Goal: Information Seeking & Learning: Learn about a topic

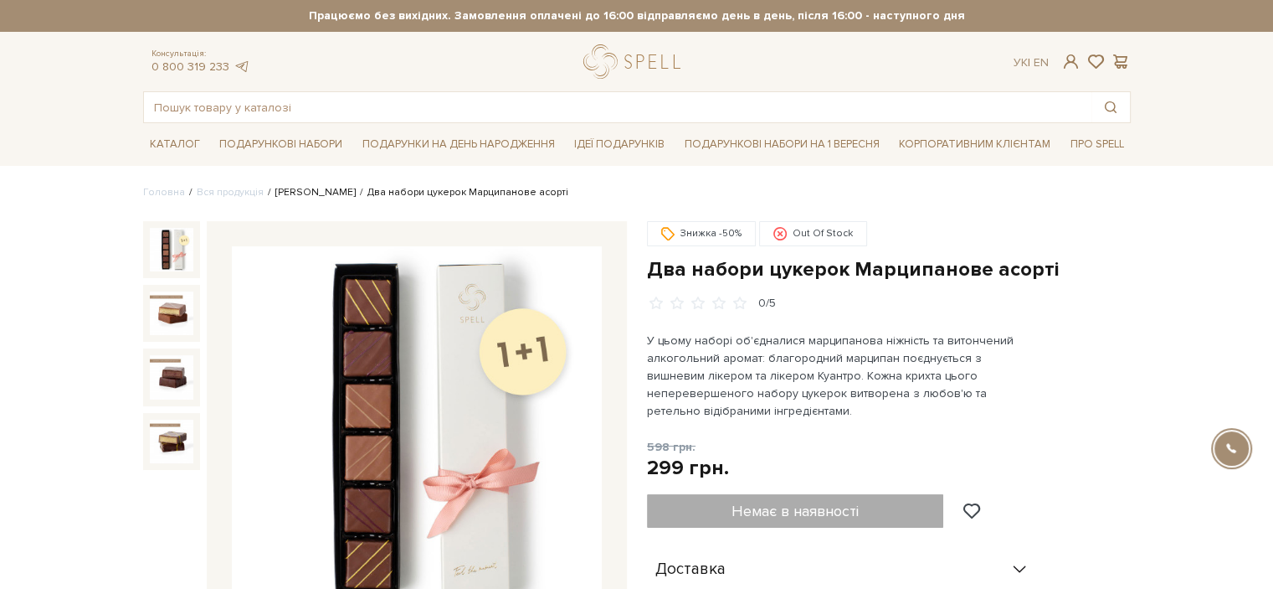
click at [291, 190] on link "[PERSON_NAME]" at bounding box center [315, 192] width 80 height 13
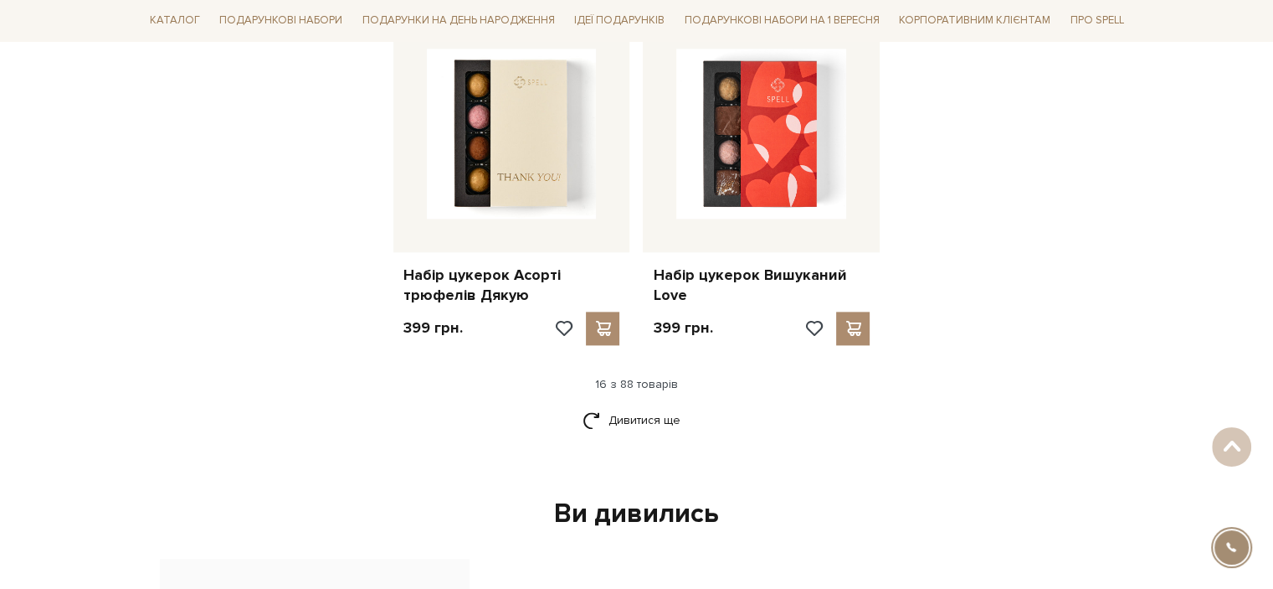
scroll to position [2107, 0]
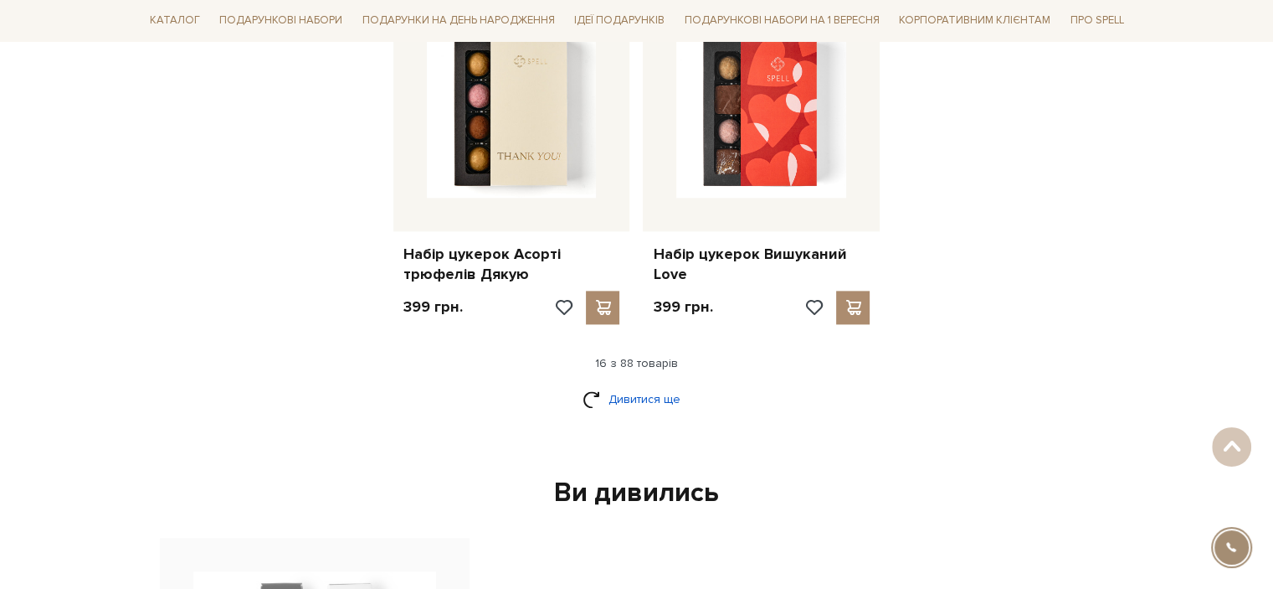
click at [656, 397] on link "Дивитися ще" at bounding box center [637, 398] width 109 height 29
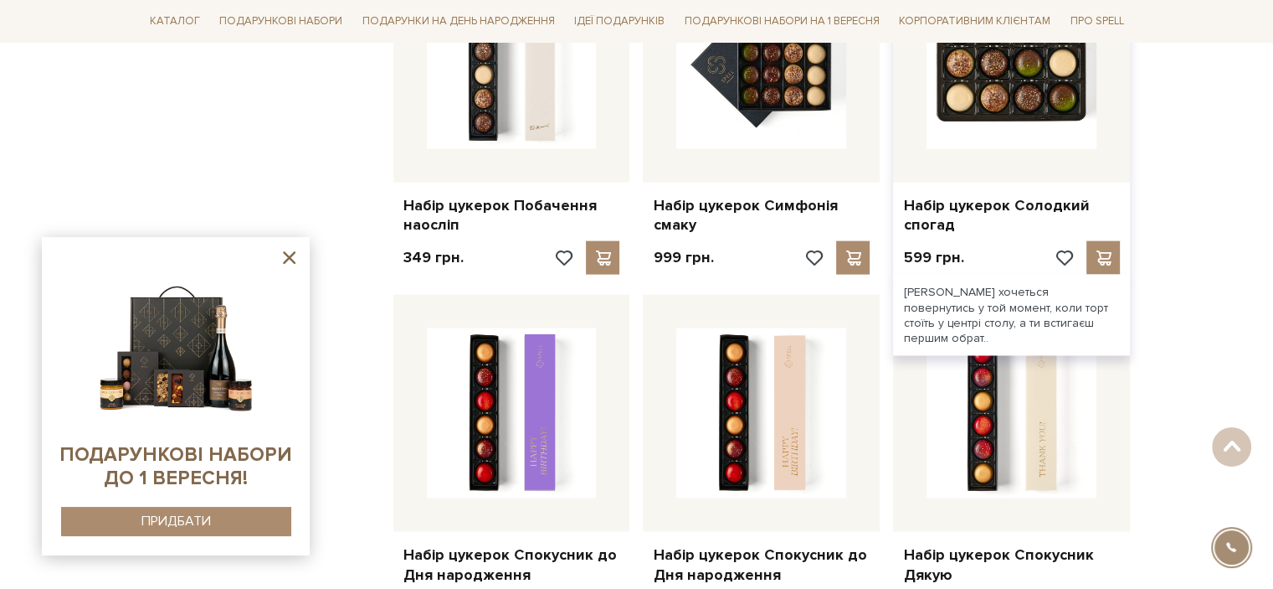
scroll to position [3782, 0]
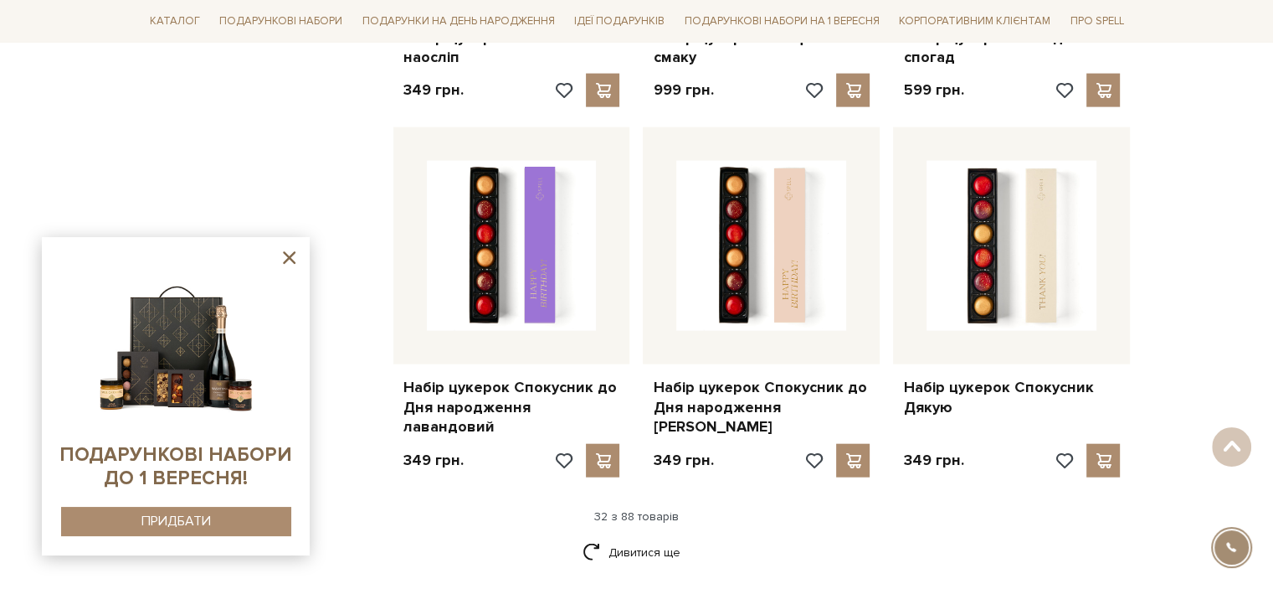
click at [283, 262] on icon at bounding box center [289, 257] width 21 height 21
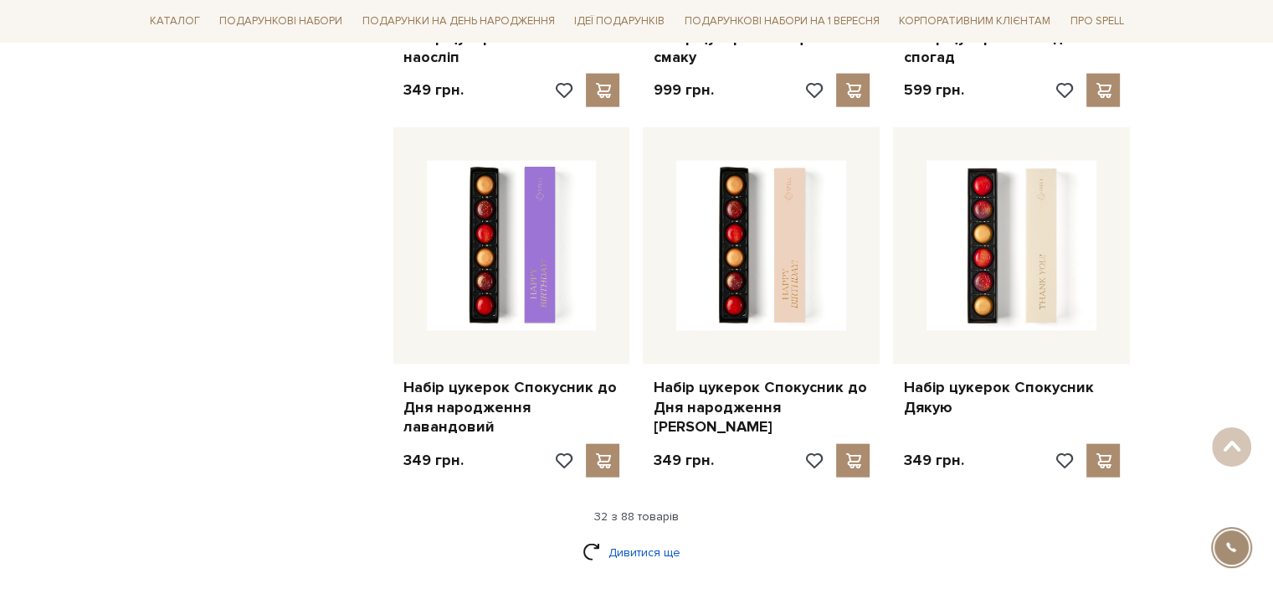
click at [638, 537] on link "Дивитися ще" at bounding box center [637, 551] width 109 height 29
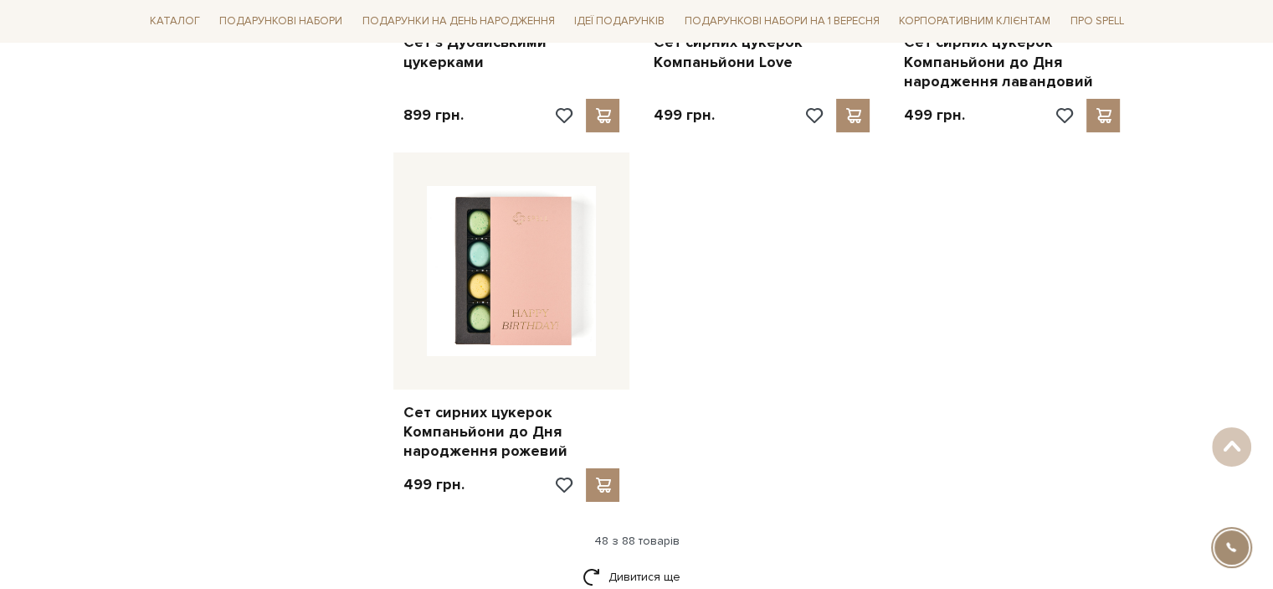
scroll to position [6126, 0]
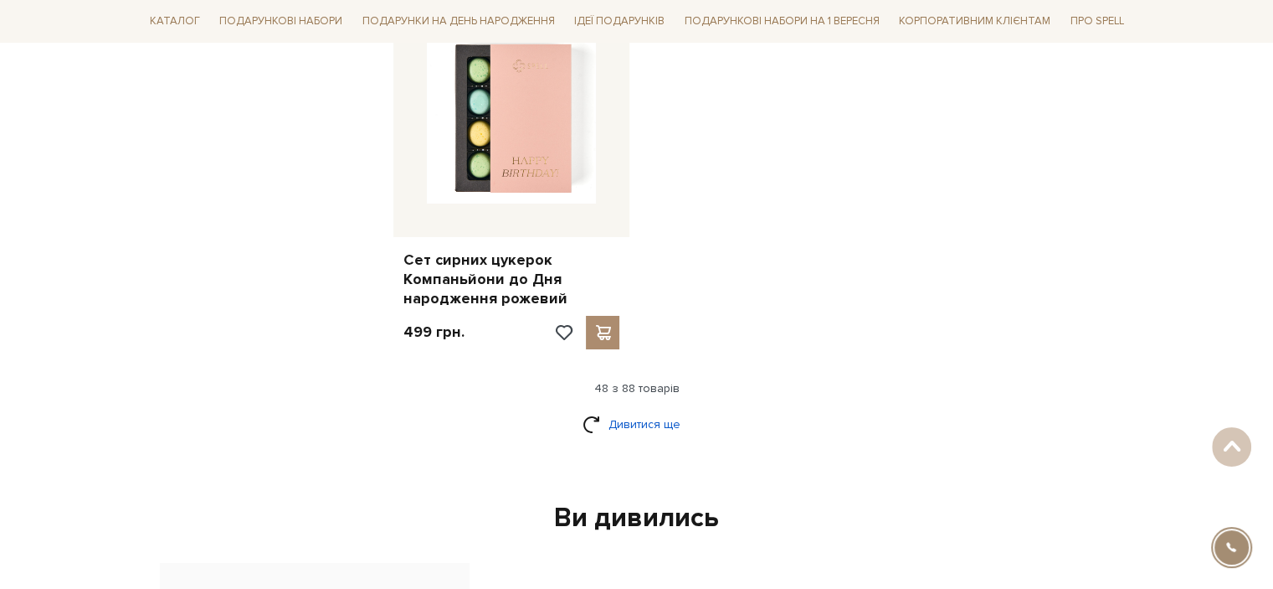
click at [622, 409] on link "Дивитися ще" at bounding box center [637, 423] width 109 height 29
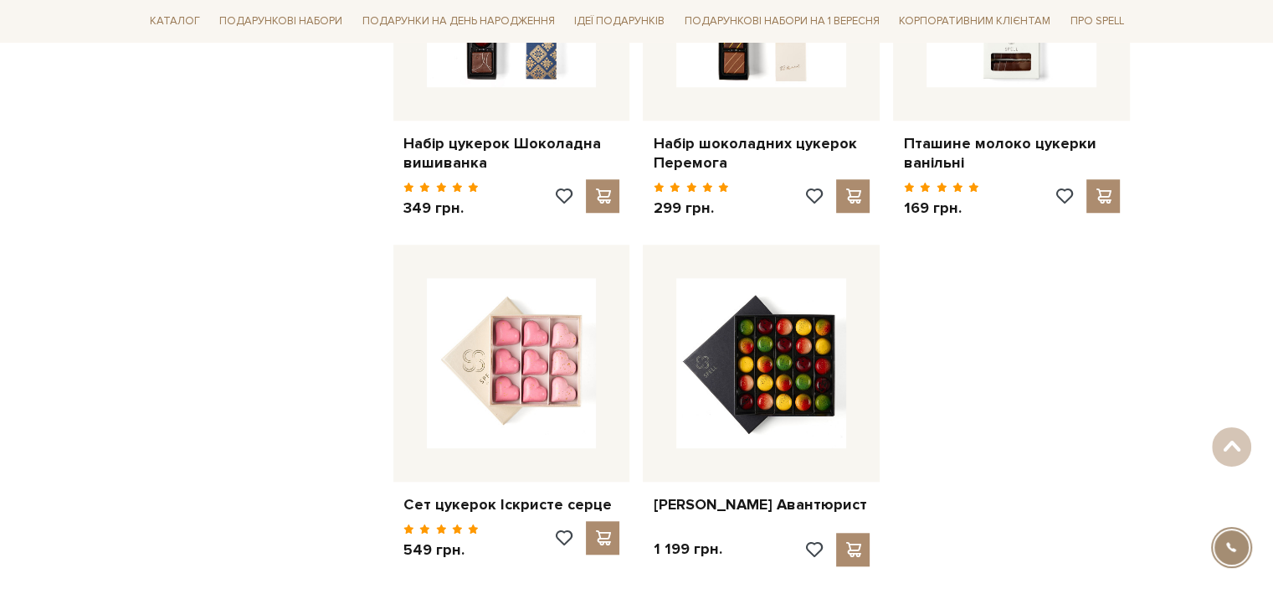
scroll to position [7717, 0]
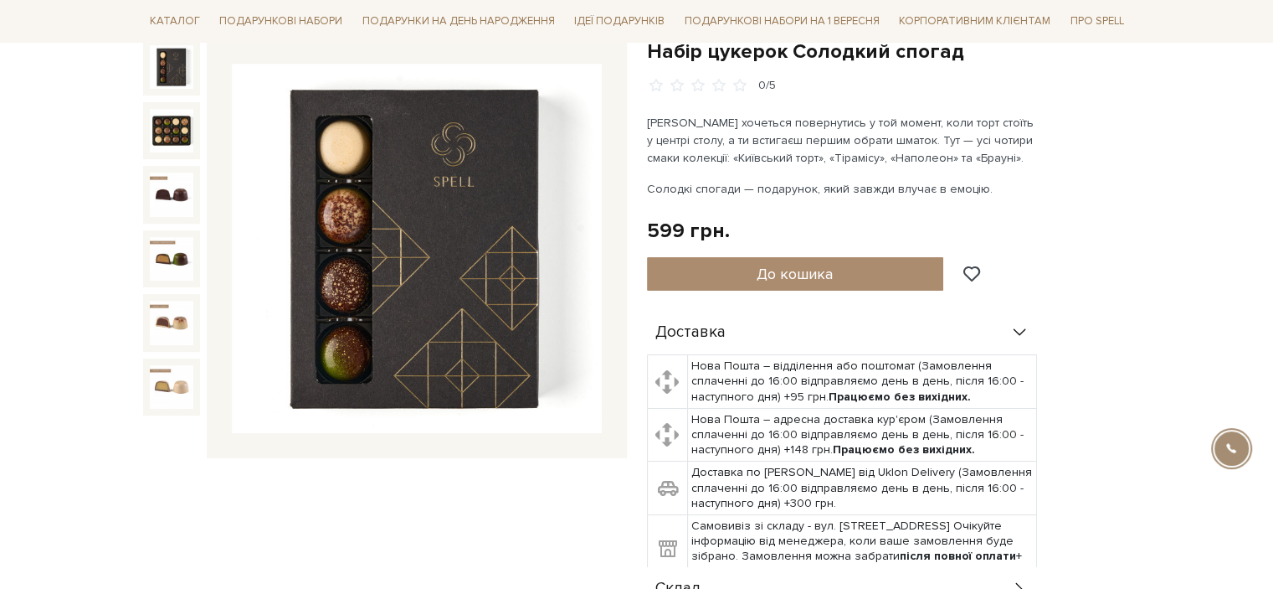
scroll to position [84, 0]
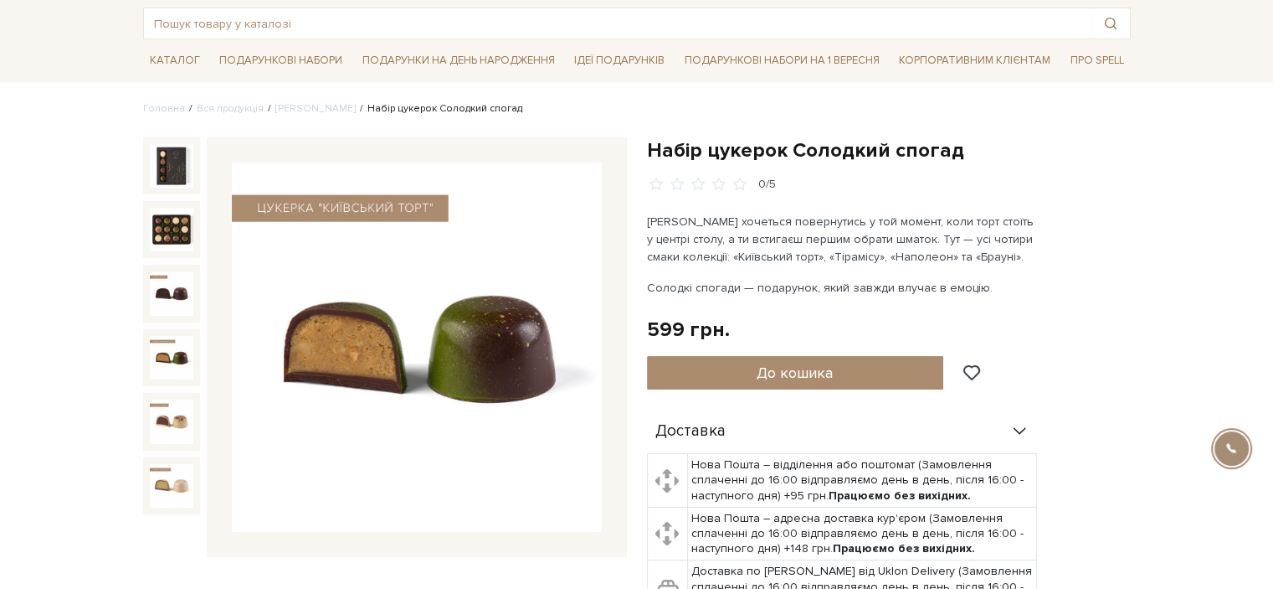
click at [174, 354] on img at bounding box center [172, 358] width 44 height 44
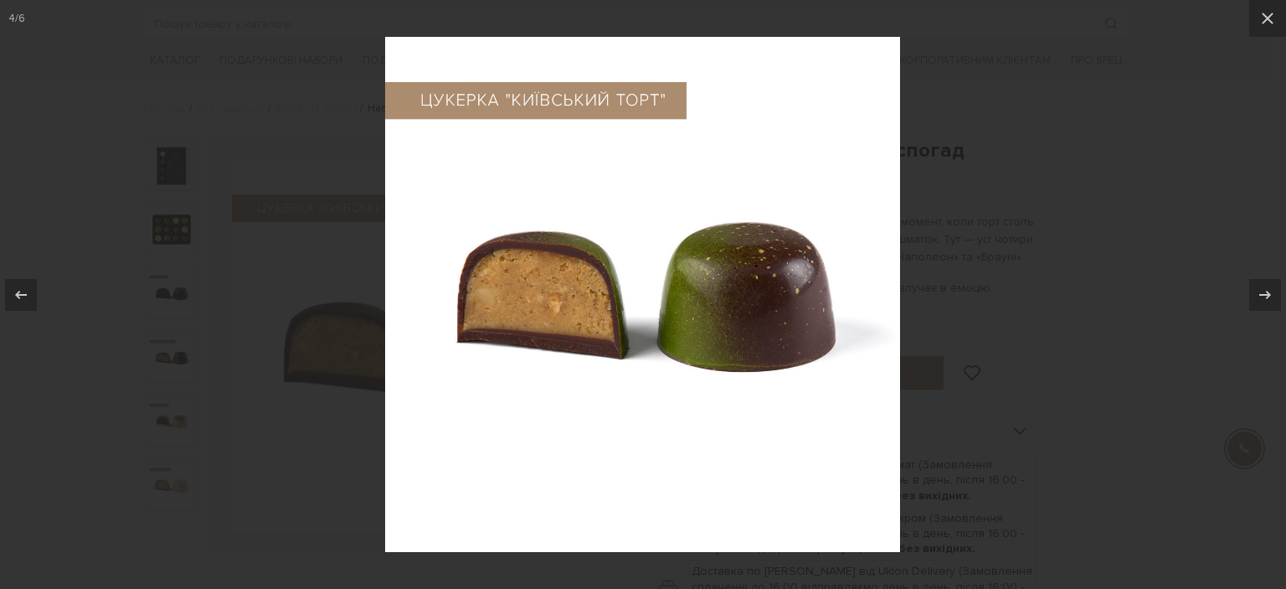
click at [171, 429] on div at bounding box center [643, 294] width 1286 height 589
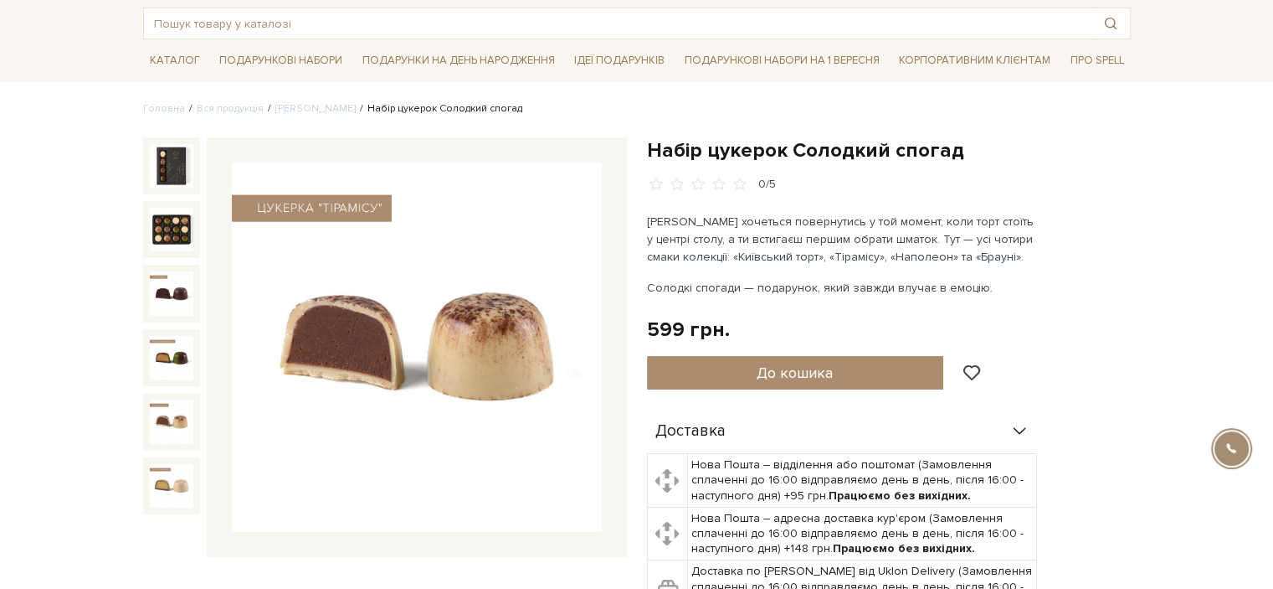
click at [173, 431] on img at bounding box center [172, 421] width 44 height 44
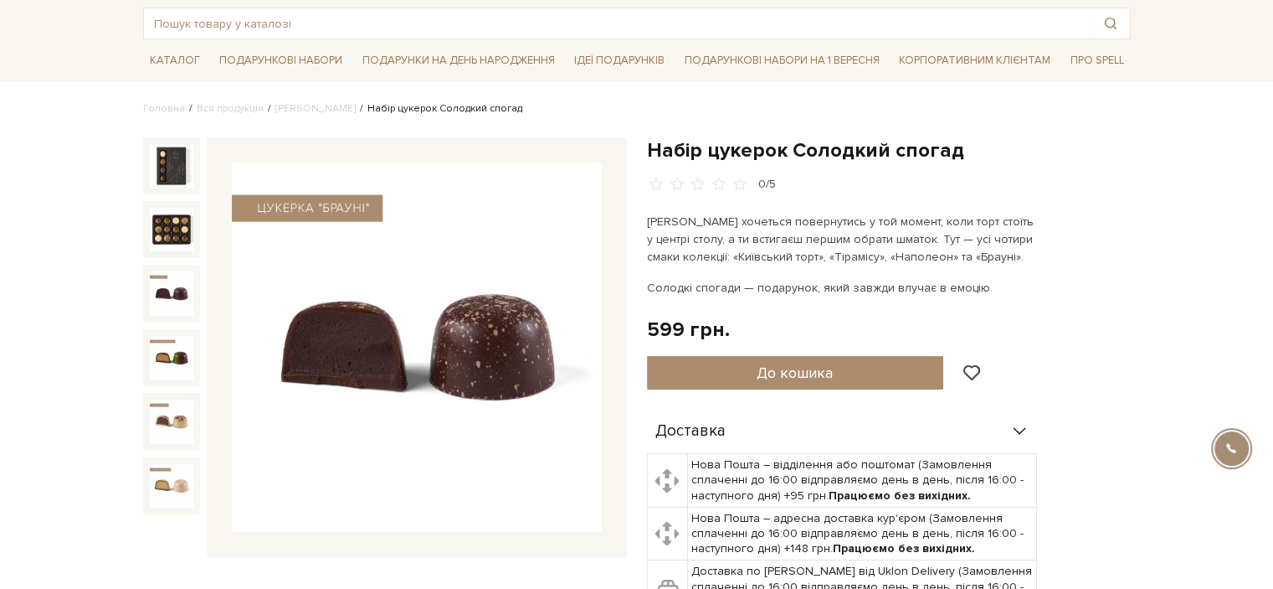
click at [173, 281] on img at bounding box center [172, 293] width 44 height 44
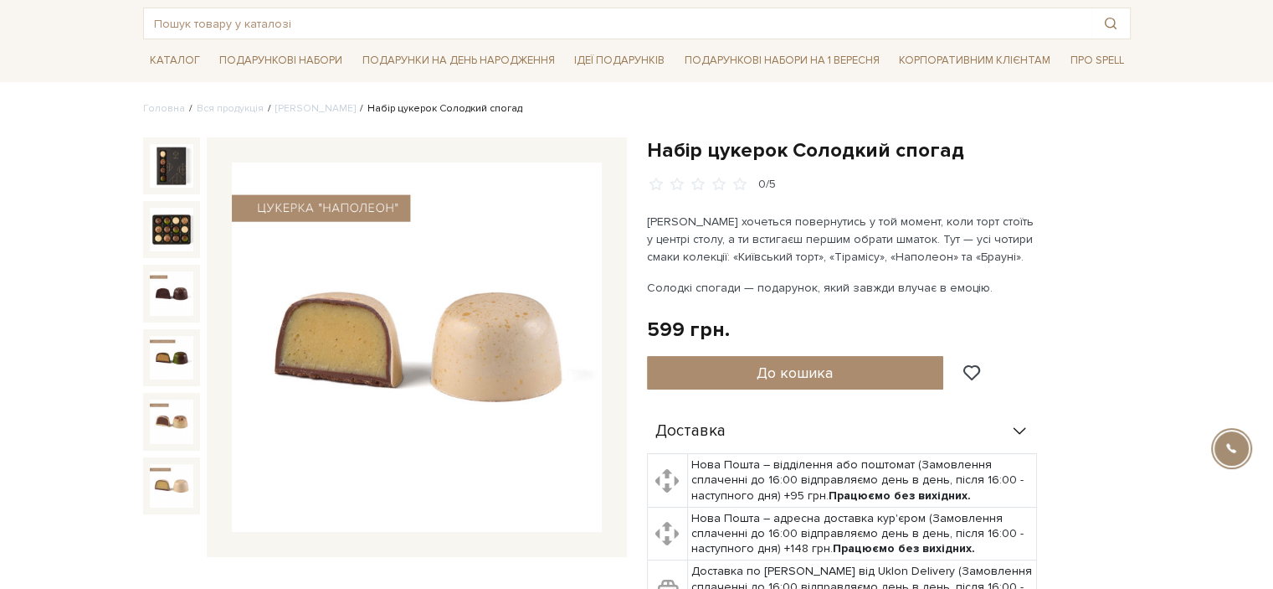
click at [167, 488] on img at bounding box center [172, 486] width 44 height 44
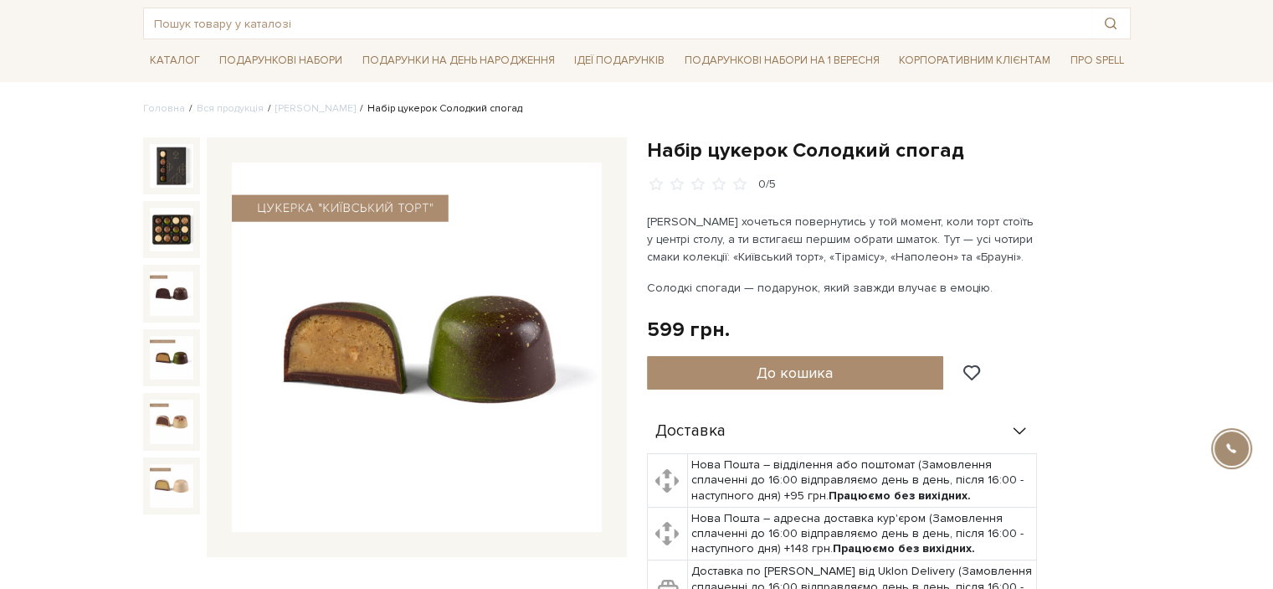
click at [177, 359] on img at bounding box center [172, 358] width 44 height 44
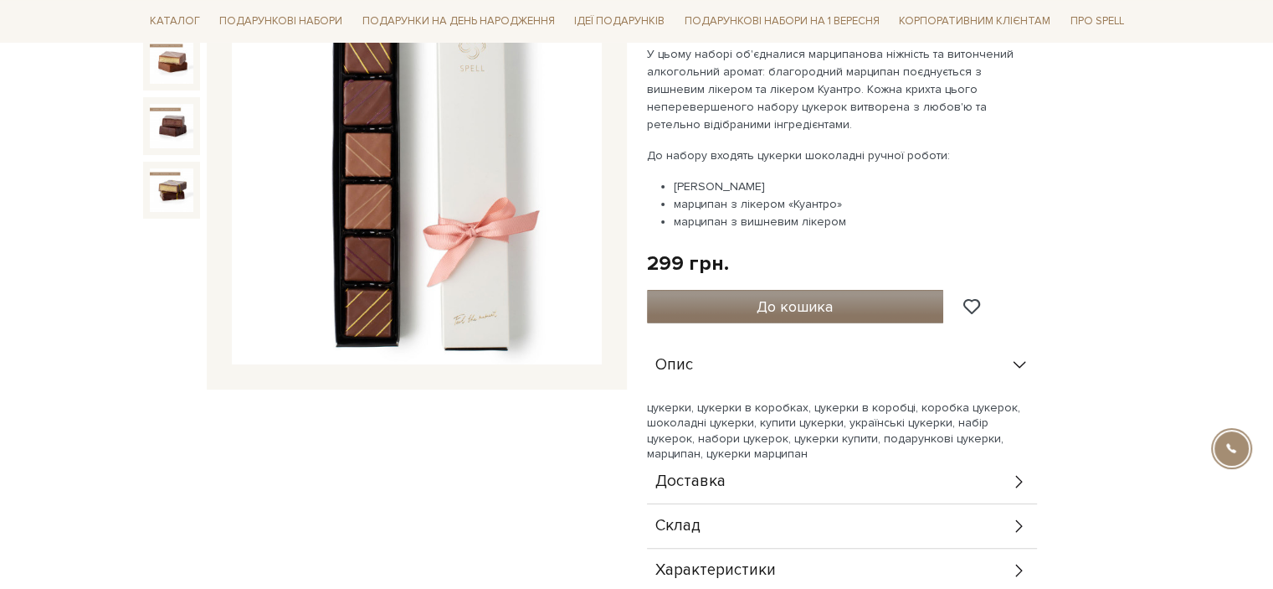
scroll to position [84, 0]
